Goal: Task Accomplishment & Management: Manage account settings

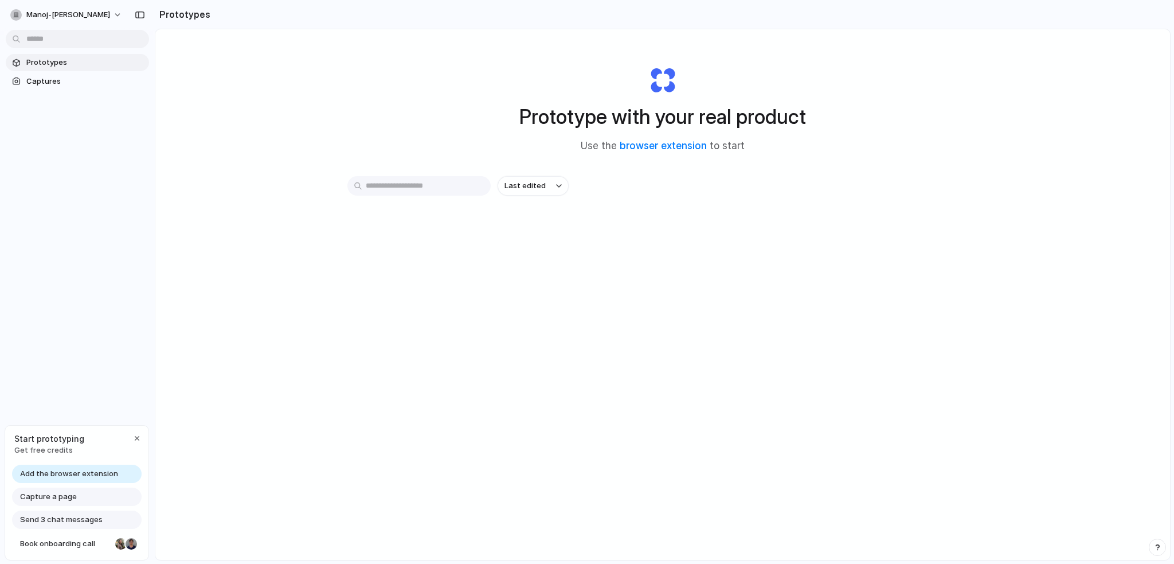
click at [35, 64] on span "Prototypes" at bounding box center [85, 62] width 118 height 11
click at [177, 9] on h2 "Prototypes" at bounding box center [183, 14] width 56 height 14
click at [77, 17] on span "manoj-[PERSON_NAME]" at bounding box center [68, 14] width 84 height 11
drag, startPoint x: 56, startPoint y: 38, endPoint x: 60, endPoint y: 75, distance: 36.9
click at [60, 75] on ul "Settings Invite members Change theme Sign out" at bounding box center [56, 68] width 100 height 79
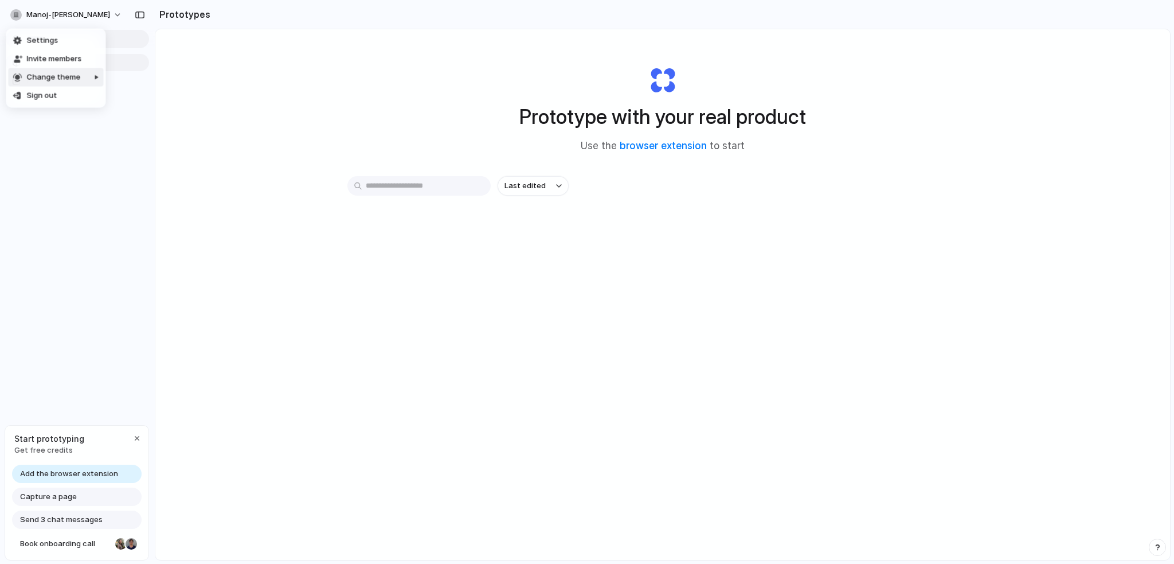
click at [60, 77] on span "Change theme" at bounding box center [53, 77] width 54 height 11
click at [58, 7] on button "manoj-[PERSON_NAME]" at bounding box center [67, 15] width 122 height 18
click at [50, 91] on span "Sign out" at bounding box center [41, 95] width 30 height 11
